Goal: Share content: Distribute website content to other platforms or users

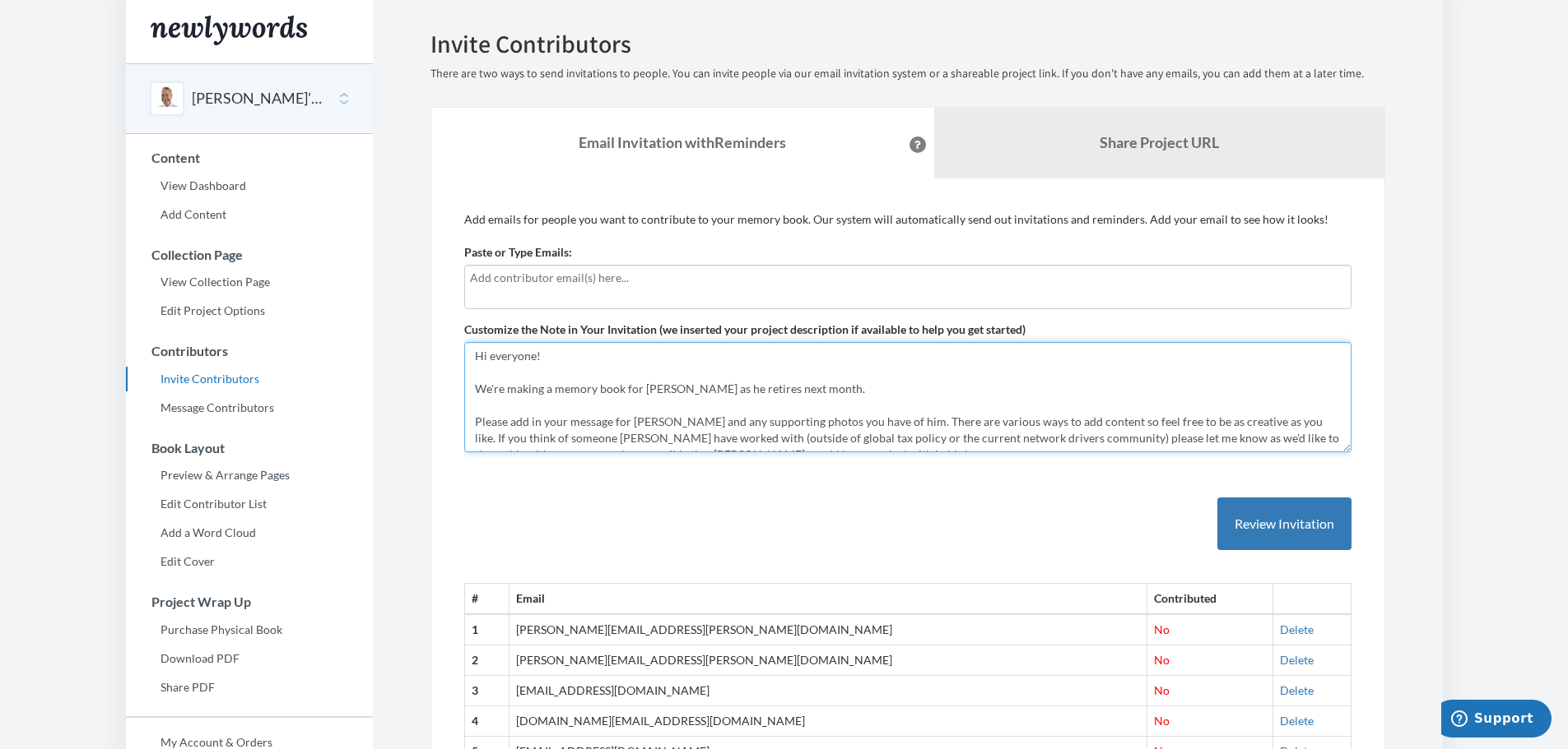
click at [1006, 425] on textarea "Hi everyone! We're making a memory book for [PERSON_NAME] as he retires next mo…" at bounding box center [907, 398] width 887 height 110
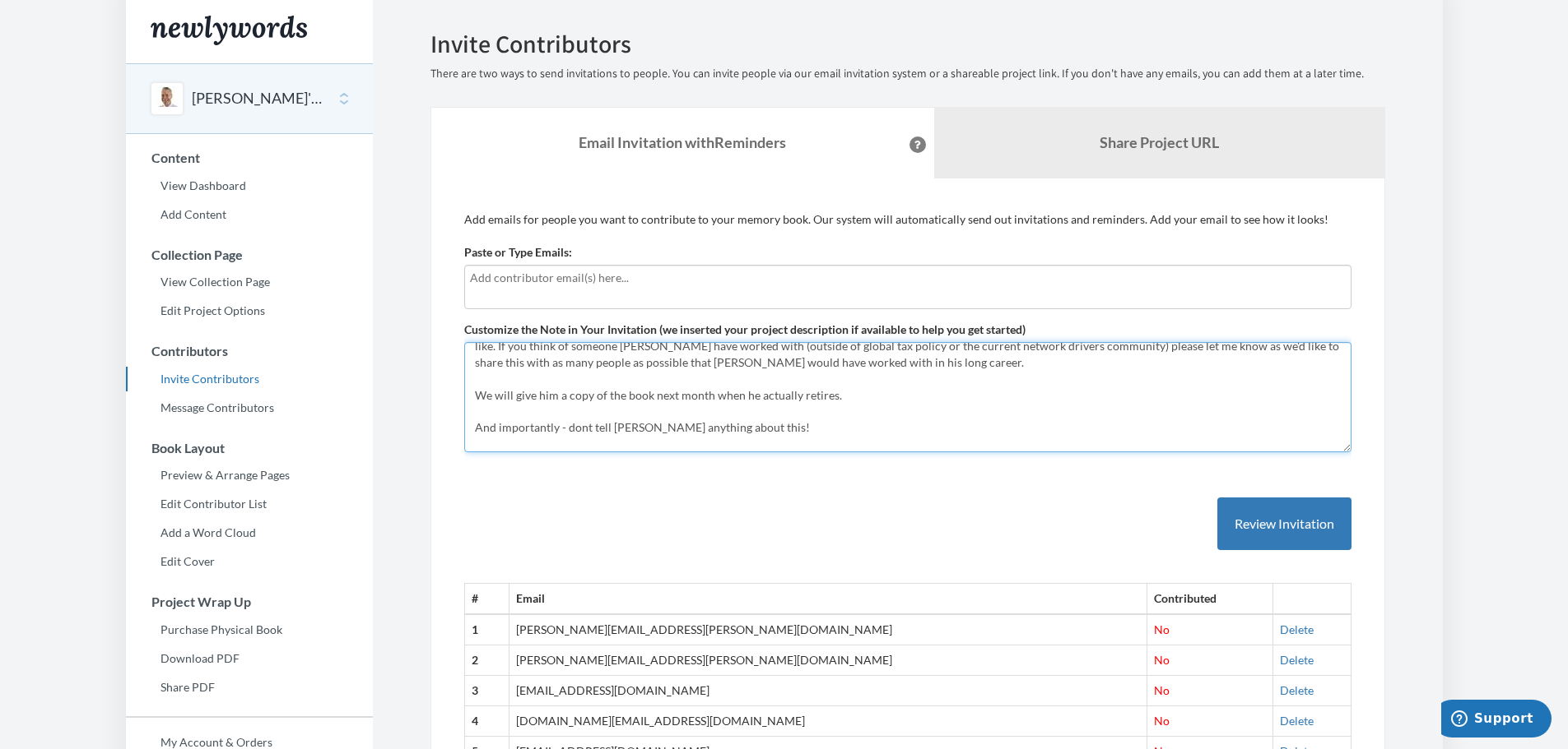
scroll to position [108, 0]
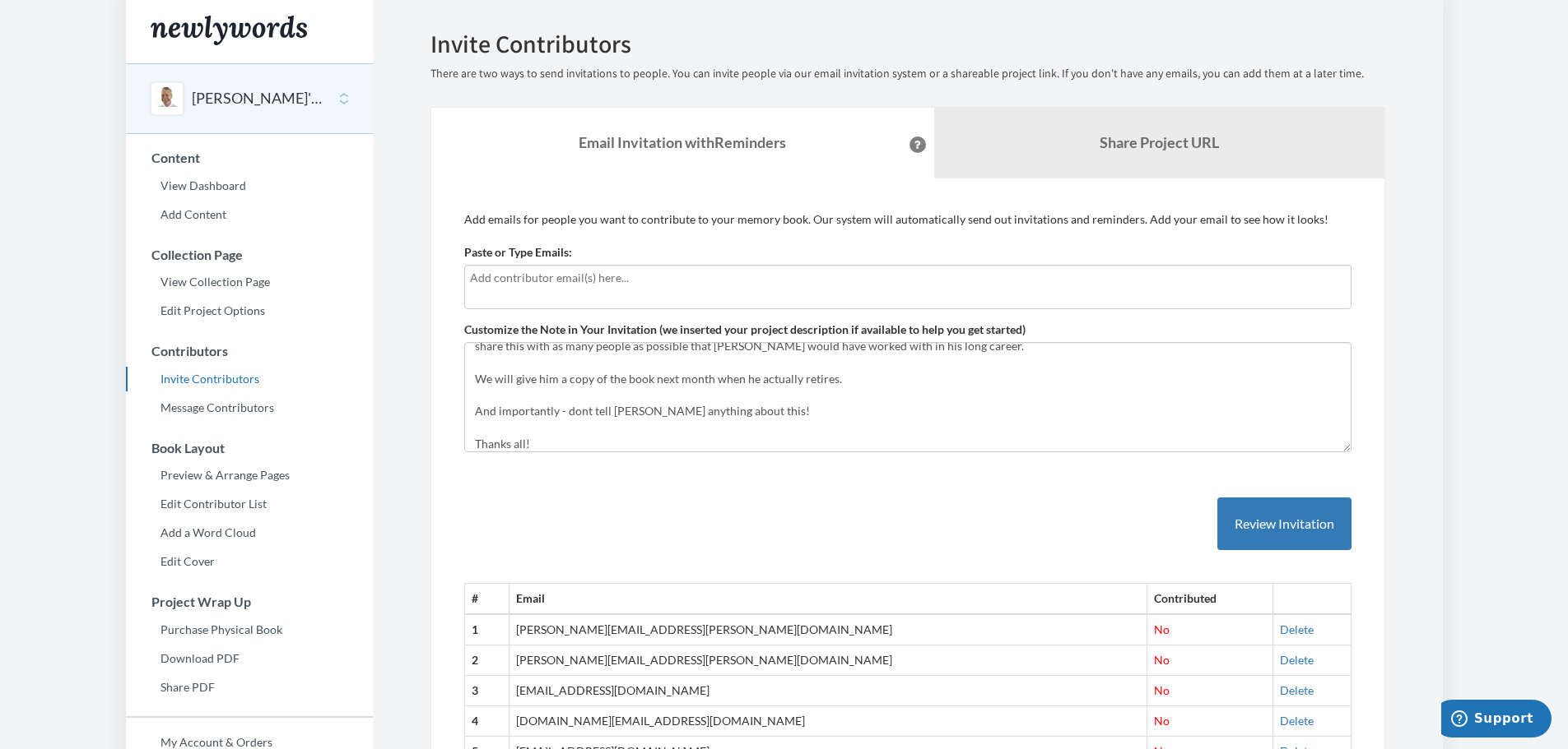
click at [571, 278] on input "text" at bounding box center [907, 278] width 876 height 18
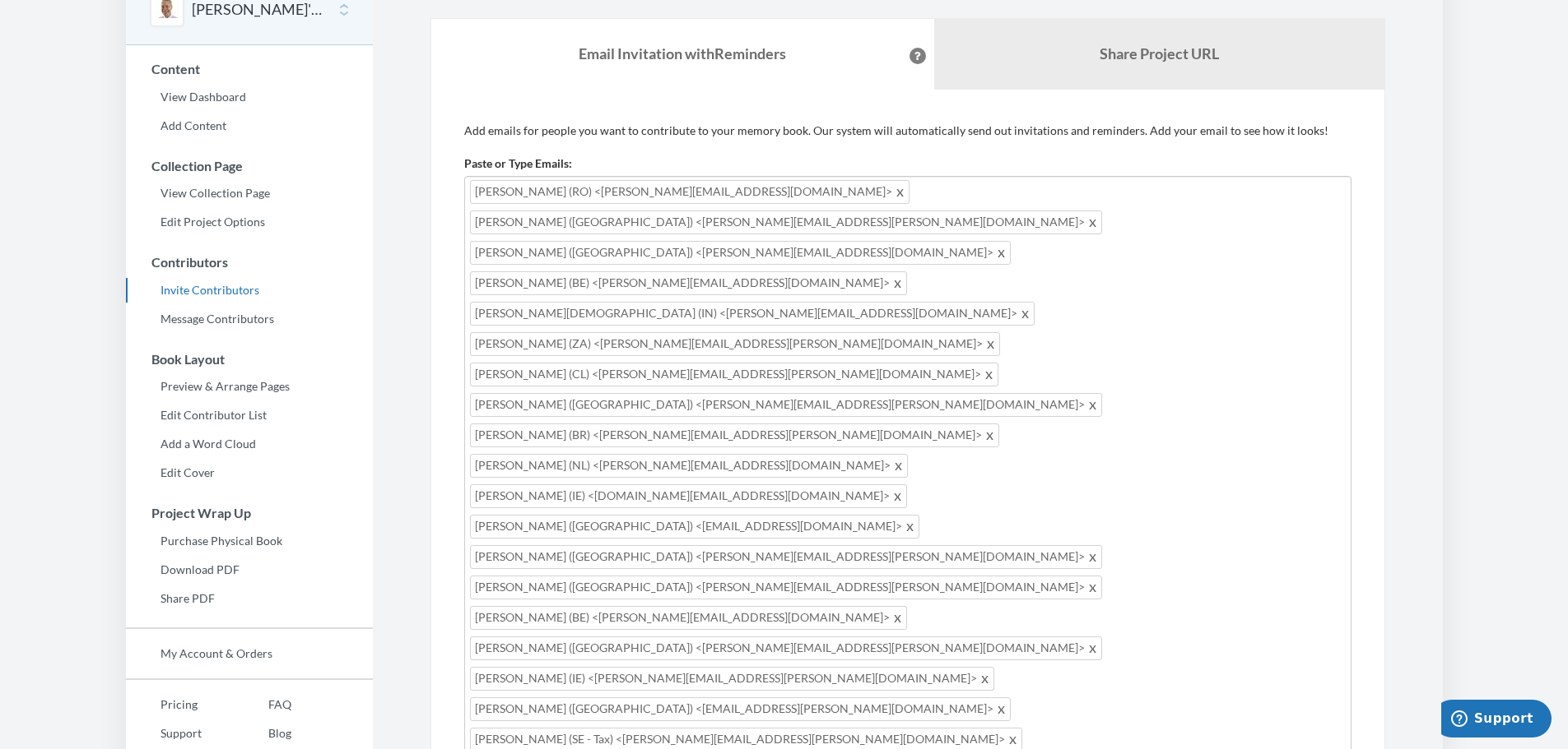
scroll to position [85, 0]
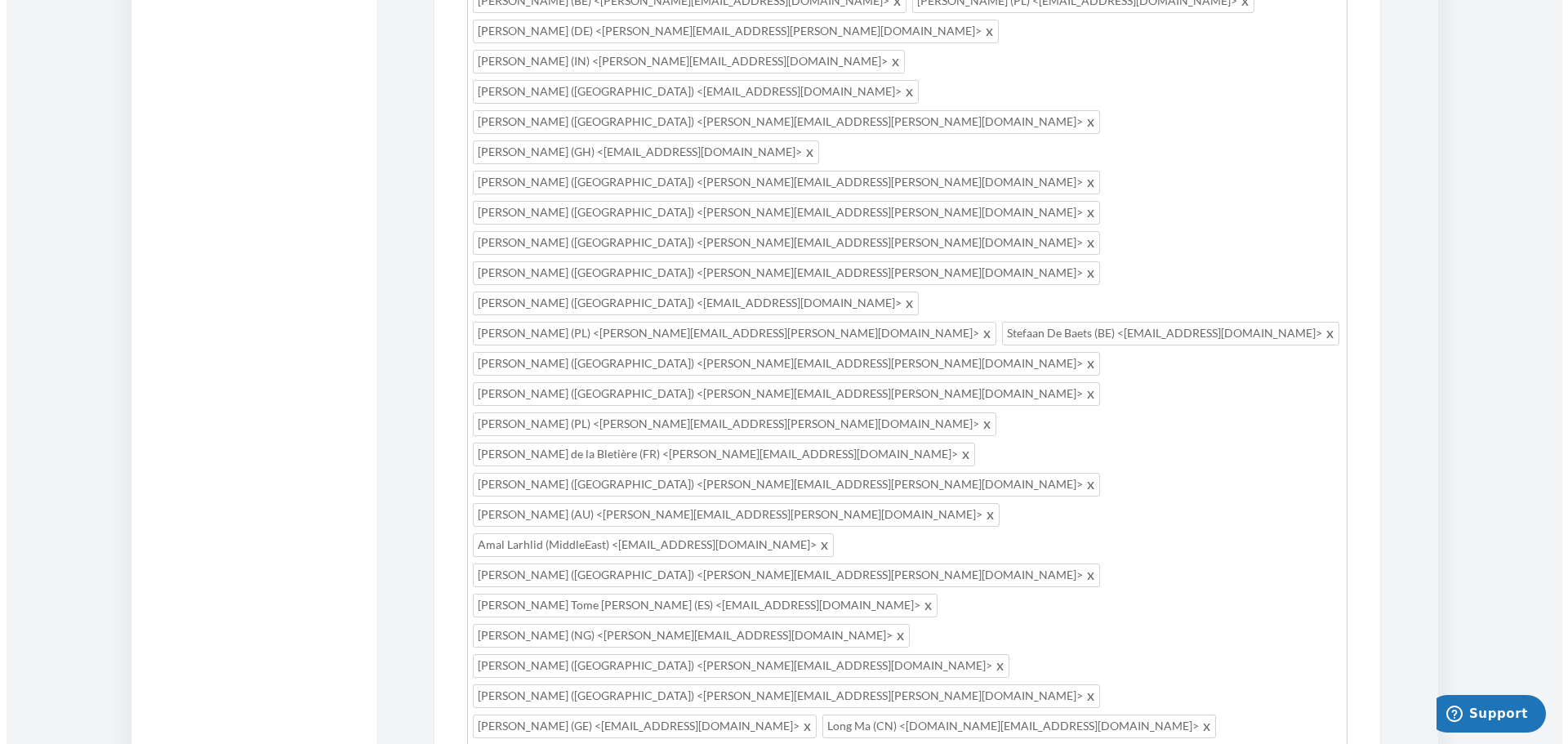
scroll to position [980, 0]
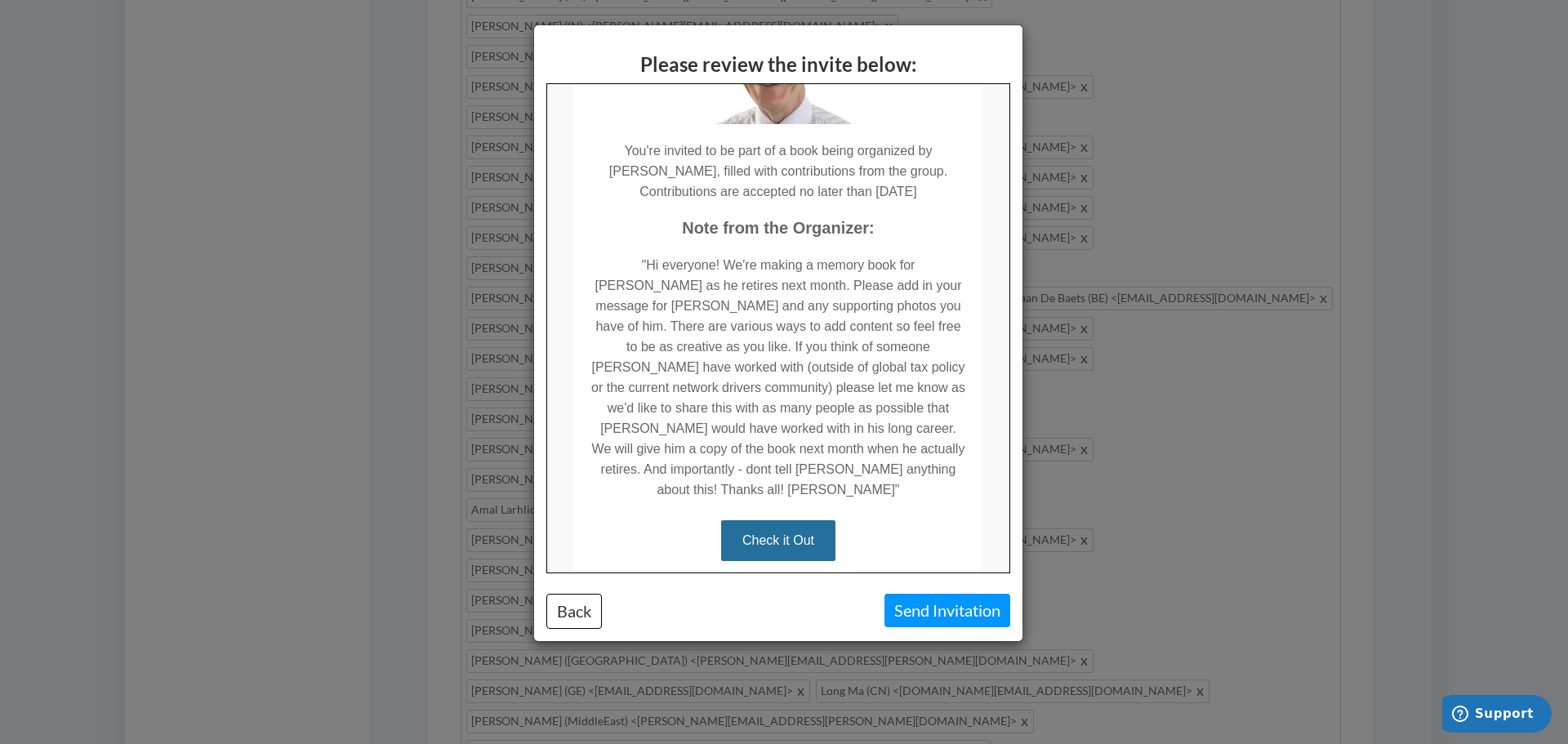
scroll to position [245, 0]
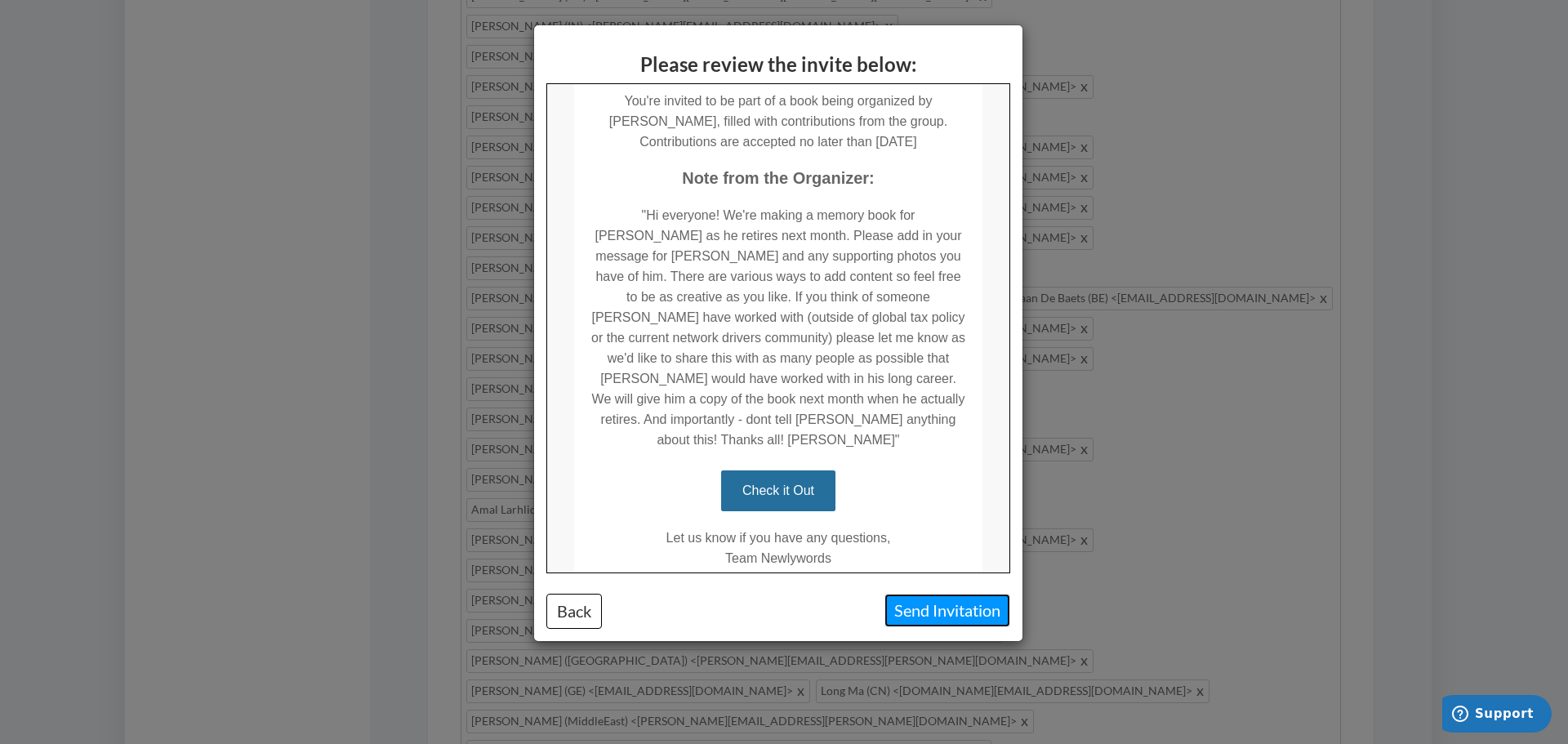
click at [935, 606] on button "Send Invitation" at bounding box center [947, 610] width 126 height 34
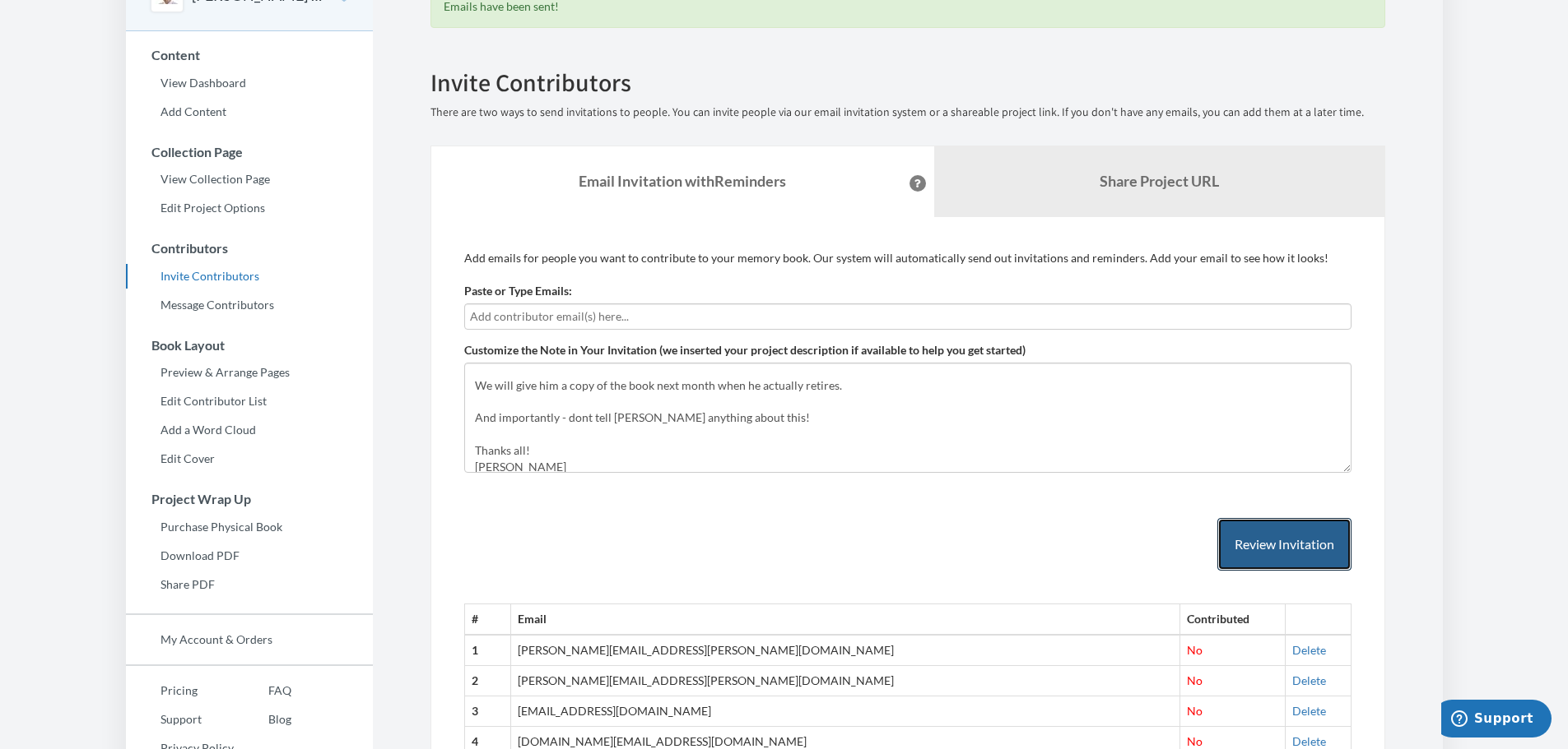
scroll to position [0, 0]
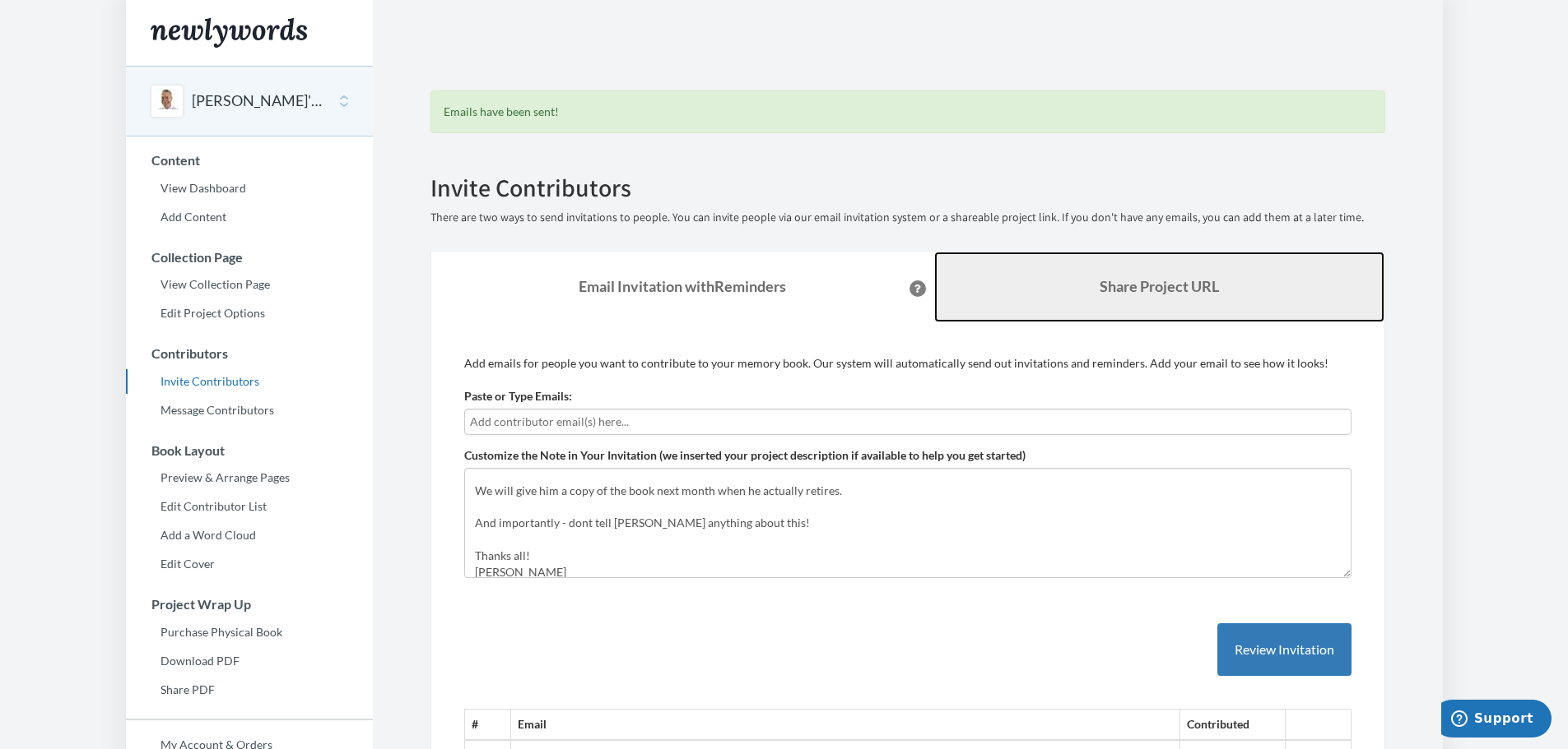
click at [1127, 284] on b "Share Project URL" at bounding box center [1159, 286] width 119 height 18
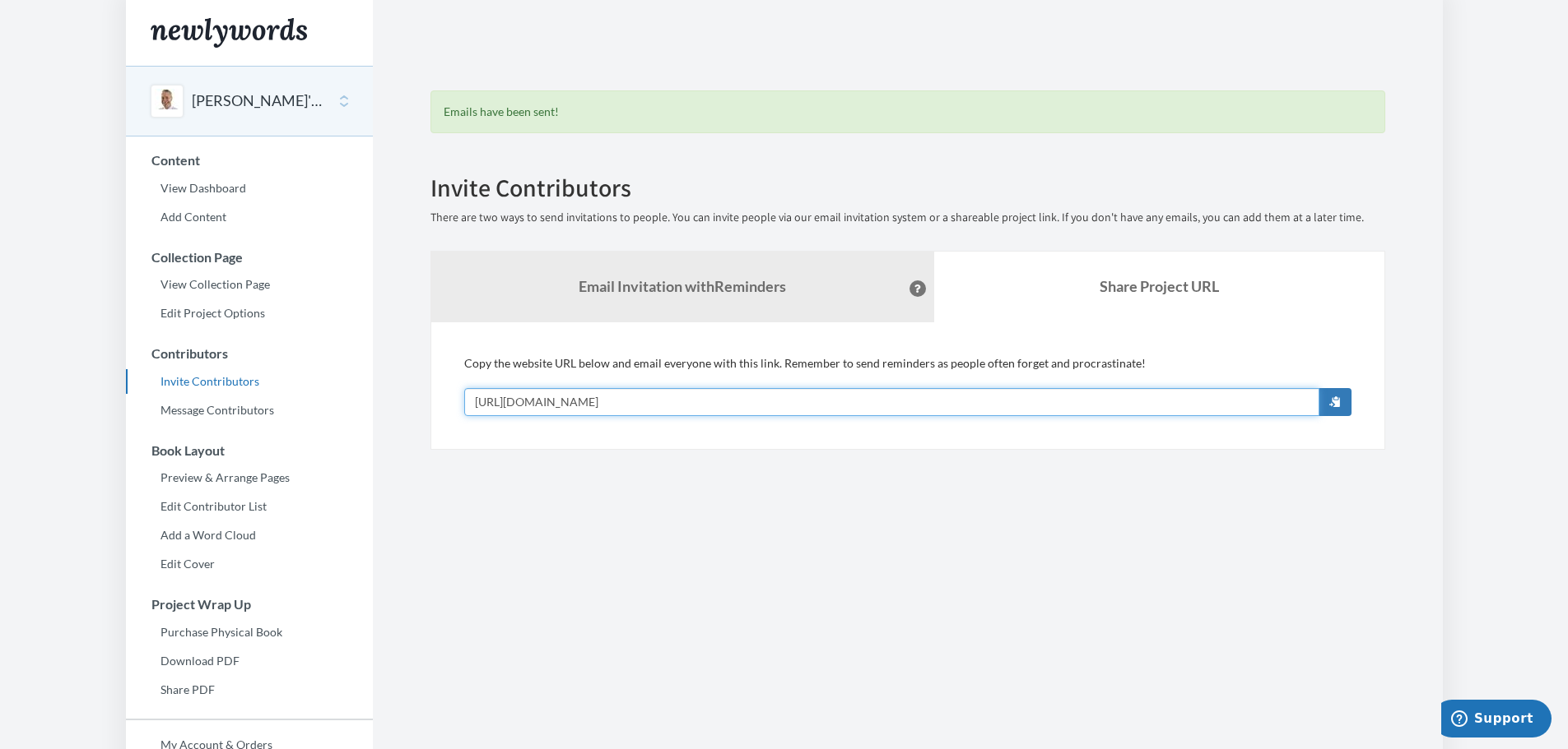
click at [807, 404] on input "[URL][DOMAIN_NAME]" at bounding box center [890, 402] width 855 height 28
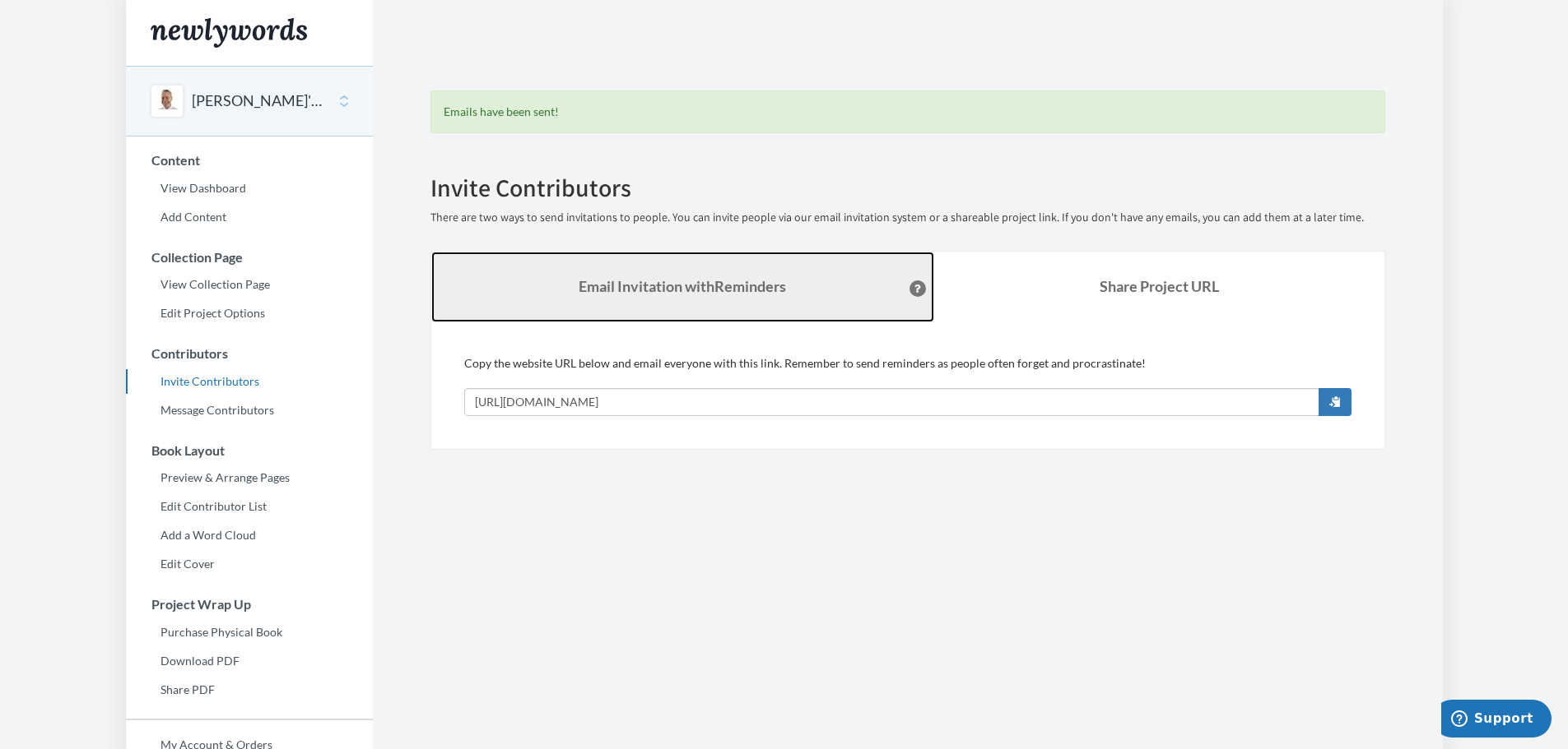
click at [673, 286] on strong "Email Invitation with Reminders" at bounding box center [682, 286] width 207 height 18
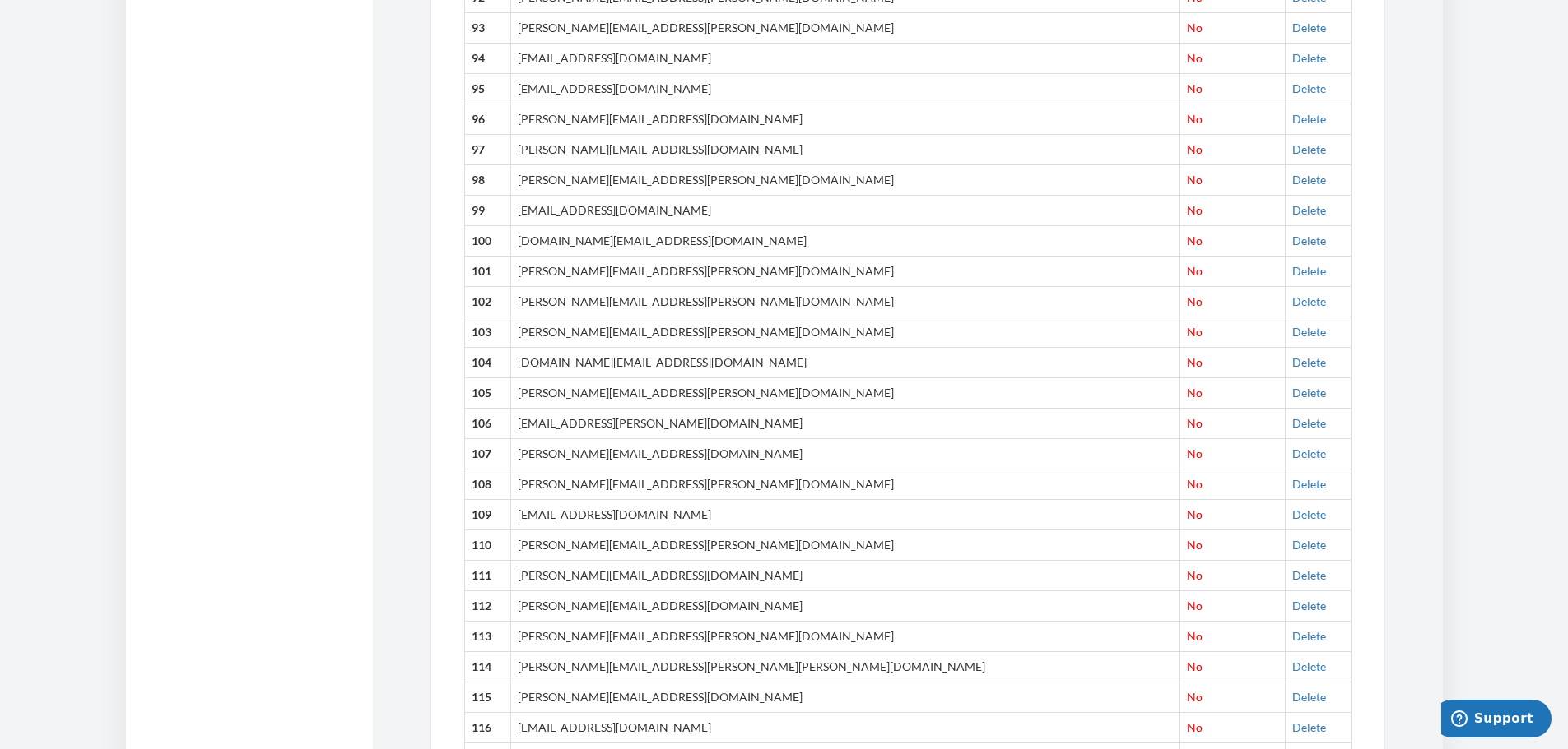
scroll to position [3654, 0]
